Goal: Information Seeking & Learning: Learn about a topic

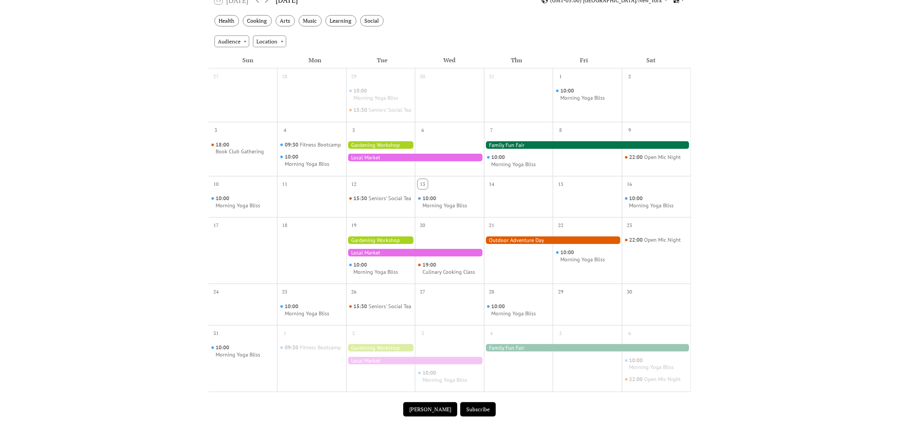
scroll to position [142, 0]
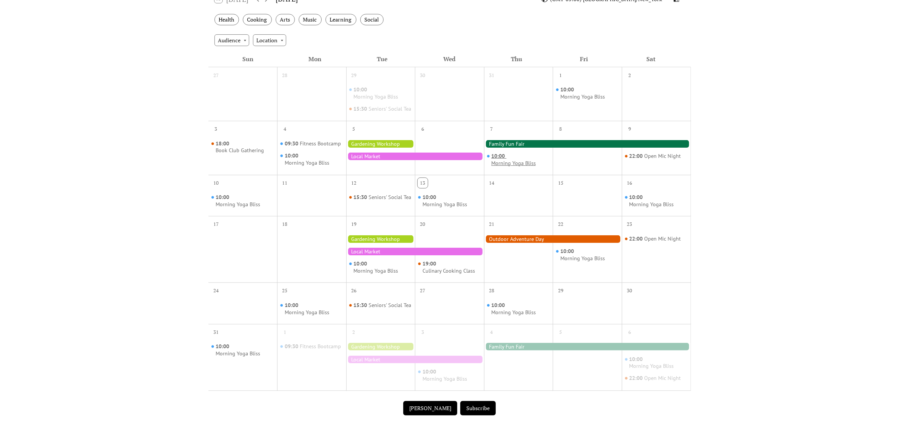
click at [517, 167] on div "Morning Yoga Bliss" at bounding box center [513, 163] width 45 height 7
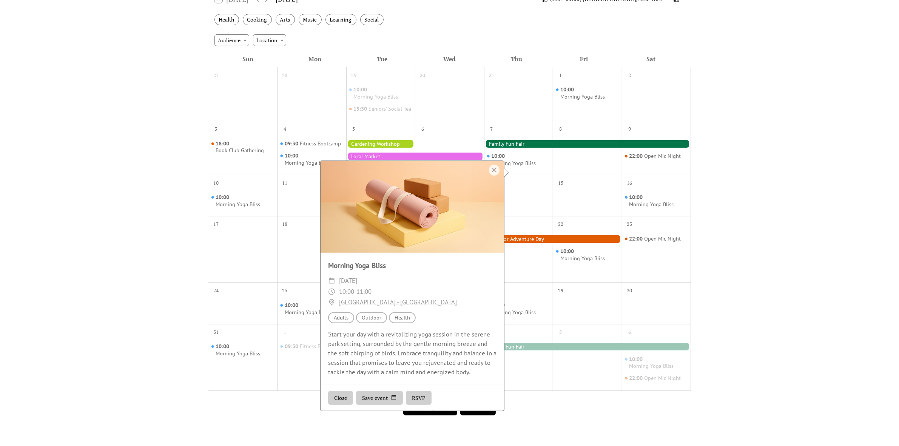
click at [754, 212] on div "Events Calendar Demo Loading the Events Calendar..." at bounding box center [449, 177] width 899 height 569
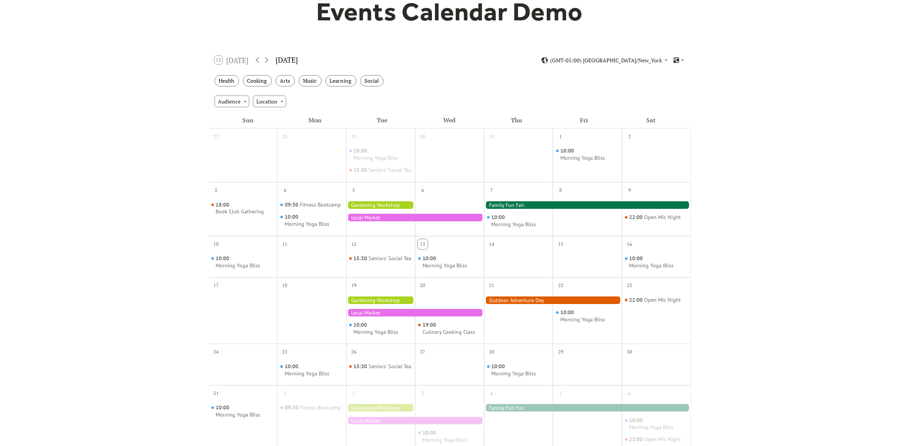
scroll to position [0, 0]
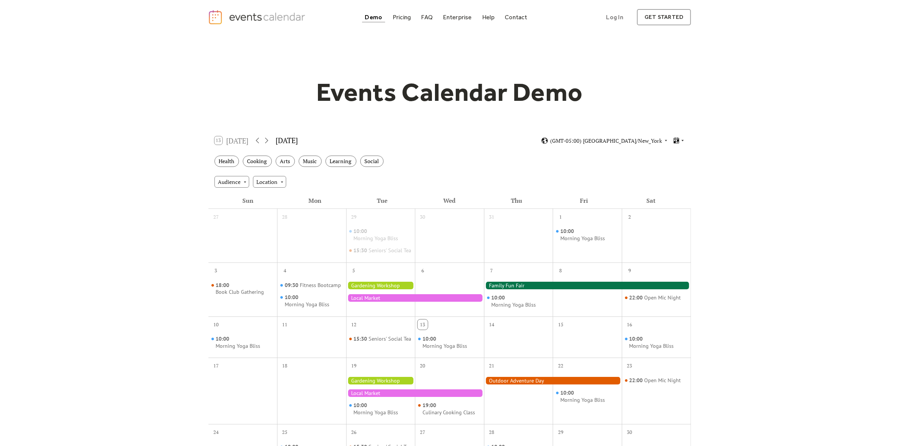
click at [680, 140] on div at bounding box center [679, 140] width 12 height 7
click at [675, 162] on div "Cards" at bounding box center [664, 166] width 39 height 14
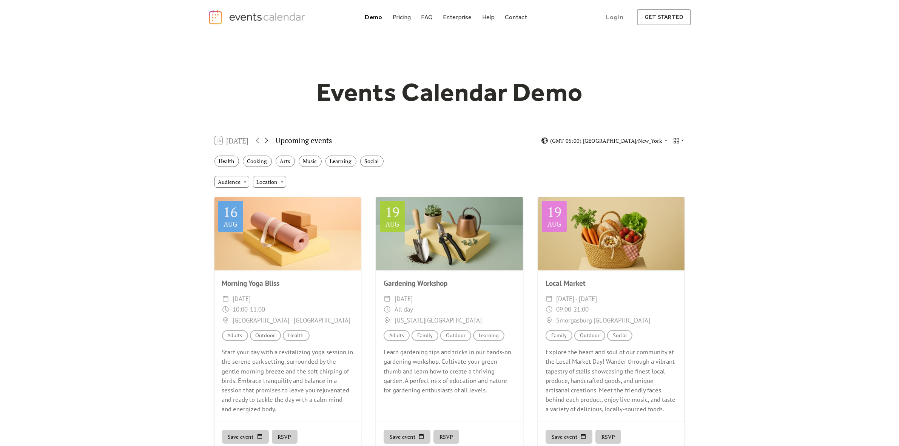
click at [265, 140] on icon at bounding box center [266, 140] width 9 height 9
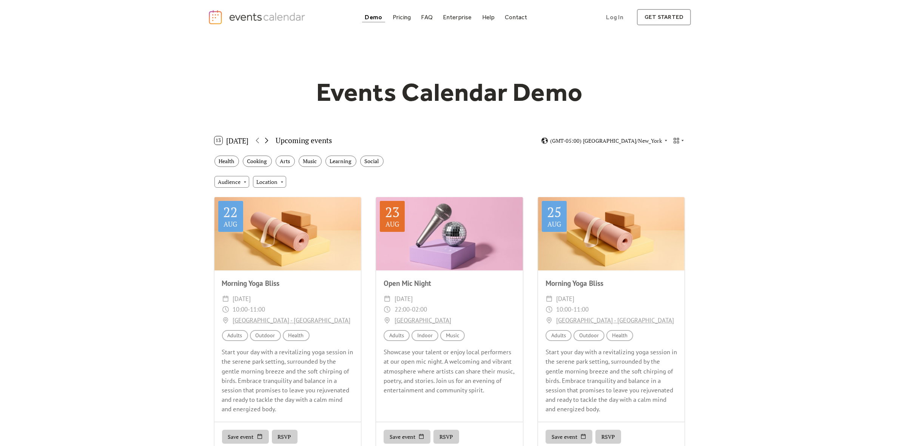
click at [265, 140] on icon at bounding box center [266, 140] width 9 height 9
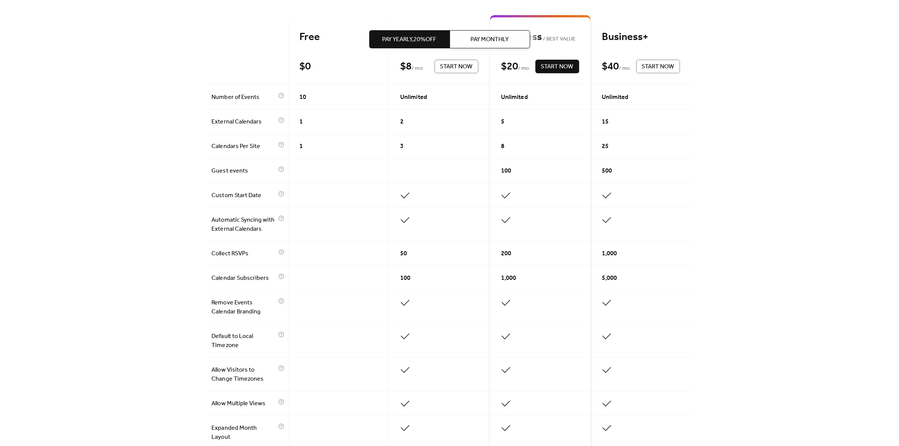
scroll to position [236, 0]
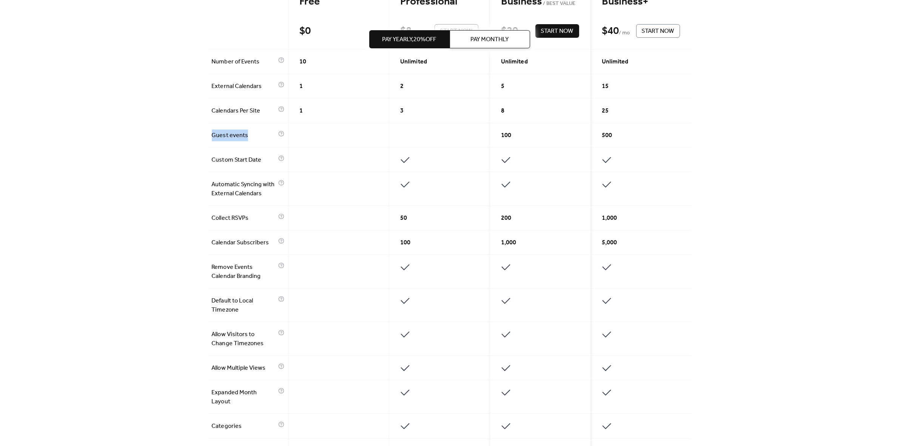
drag, startPoint x: 211, startPoint y: 138, endPoint x: 248, endPoint y: 135, distance: 37.1
click at [248, 135] on div "Guest events" at bounding box center [248, 135] width 80 height 25
copy span "Guest events"
click at [155, 137] on div "Get the best of your Events Calendar Pay Yearly, 20% off Pay Monthly Free $ 0 S…" at bounding box center [449, 232] width 899 height 869
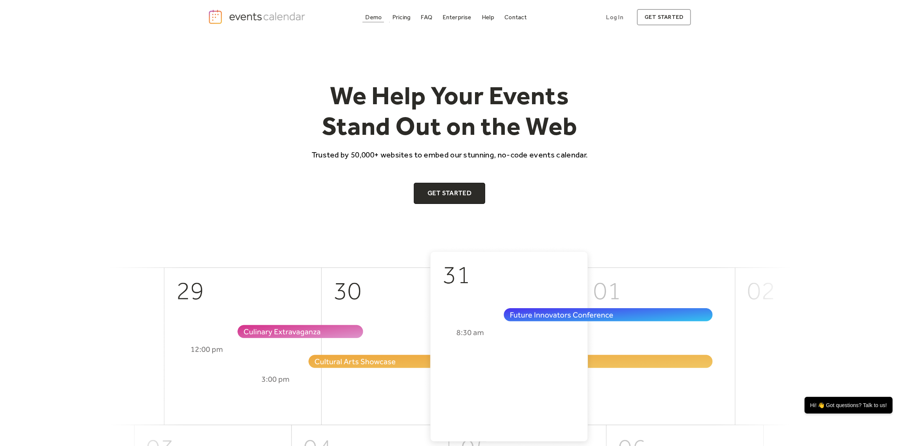
click at [378, 18] on div "Demo" at bounding box center [373, 17] width 17 height 4
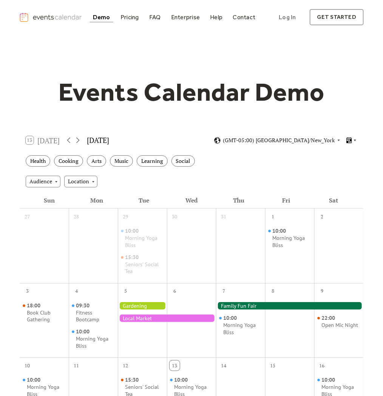
click at [350, 137] on icon at bounding box center [348, 140] width 7 height 7
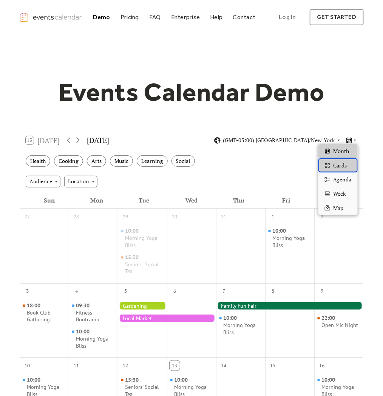
click at [346, 166] on span "Cards" at bounding box center [340, 166] width 14 height 8
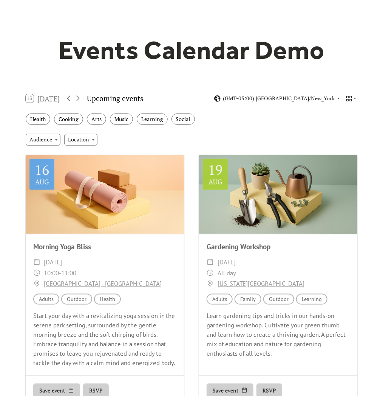
scroll to position [84, 0]
